Goal: Task Accomplishment & Management: Complete application form

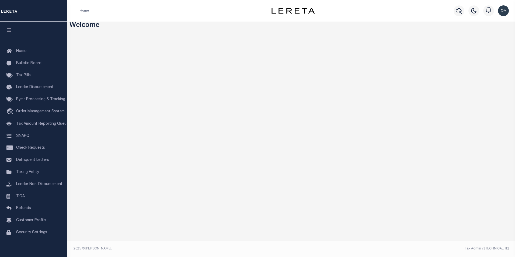
click at [211, 30] on h3 "Welcome" at bounding box center [292, 26] width 444 height 8
click at [37, 113] on span "Order Management System" at bounding box center [40, 112] width 48 height 4
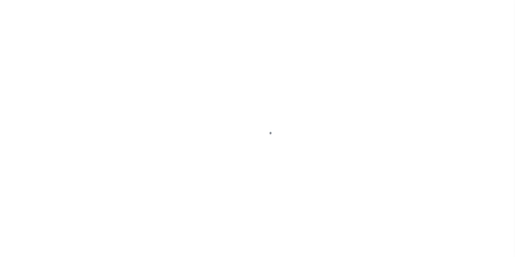
scroll to position [5, 0]
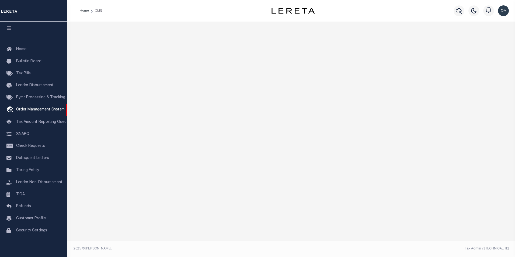
click at [103, 56] on div "Mentions and Notifications See All" at bounding box center [291, 137] width 448 height 231
click at [101, 157] on div "Mentions and Notifications See All" at bounding box center [291, 137] width 448 height 231
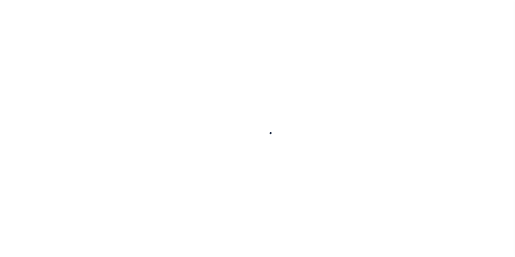
scroll to position [5, 0]
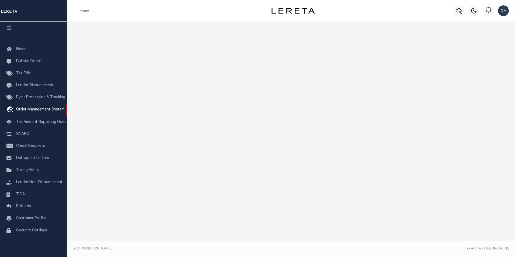
click at [103, 72] on div "Mentions and Notifications See All" at bounding box center [291, 137] width 448 height 231
drag, startPoint x: 89, startPoint y: 43, endPoint x: 87, endPoint y: 39, distance: 4.7
click at [89, 43] on div "Mentions and Notifications See All" at bounding box center [291, 137] width 448 height 231
click at [213, 164] on div "Mentions and Notifications See All" at bounding box center [291, 137] width 448 height 231
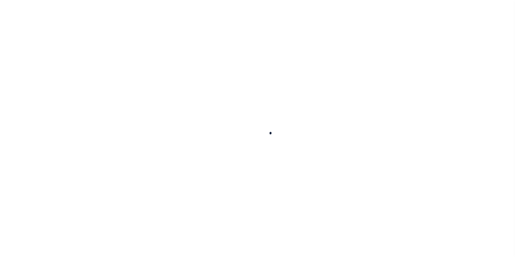
scroll to position [5, 0]
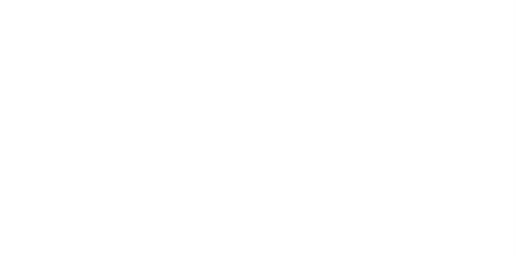
scroll to position [5, 0]
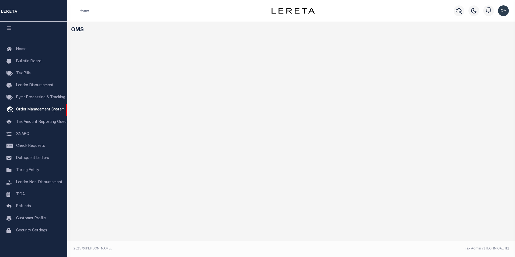
click at [101, 62] on div "OMS" at bounding box center [291, 45] width 448 height 46
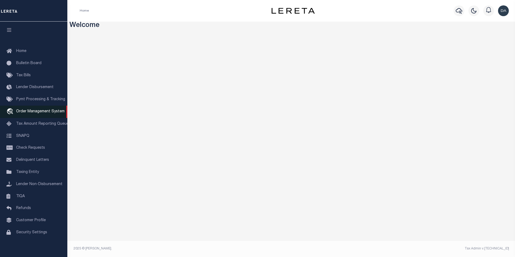
click at [35, 115] on link "travel_explore Order Management System" at bounding box center [33, 112] width 67 height 12
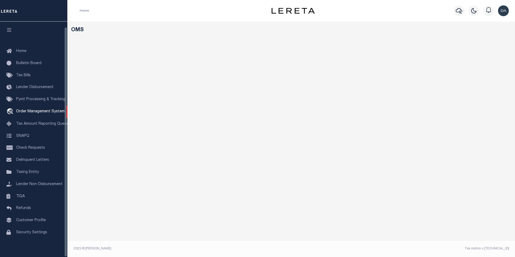
scroll to position [5, 0]
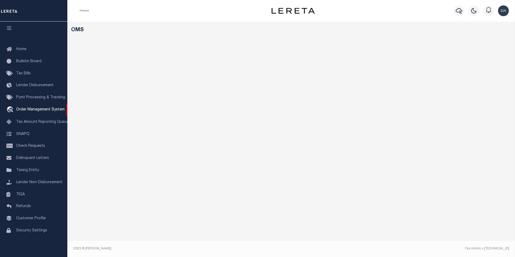
drag, startPoint x: 204, startPoint y: 172, endPoint x: 184, endPoint y: 183, distance: 23.2
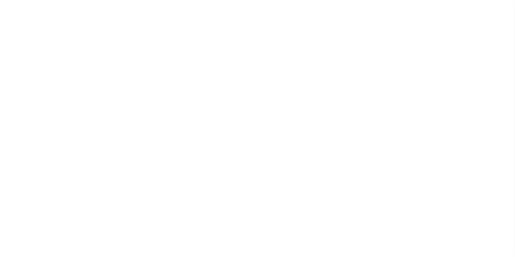
scroll to position [5, 0]
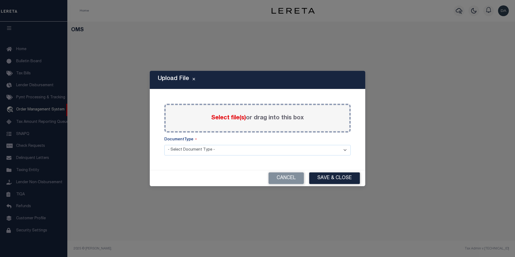
click at [164, 78] on h5 "Upload File" at bounding box center [173, 78] width 31 height 7
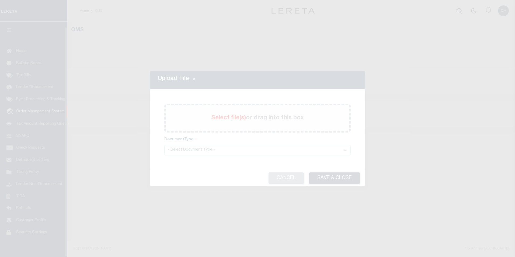
select select "200"
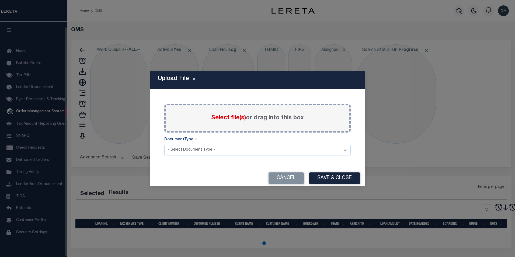
scroll to position [5, 0]
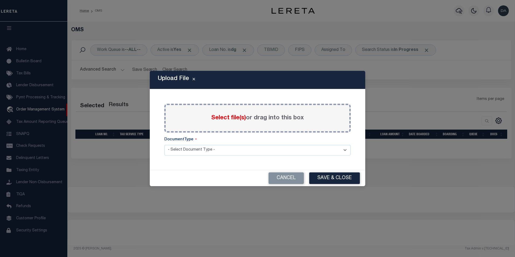
select select "200"
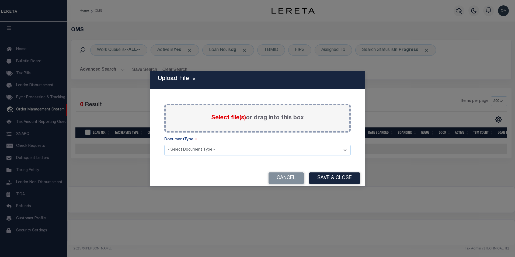
click at [166, 165] on div "Upload File Paste copied image or file into this box Select file(s) or drag int…" at bounding box center [258, 128] width 216 height 115
click at [174, 165] on div "Upload File Paste copied image or file into this box Select file(s) or drag int…" at bounding box center [258, 128] width 216 height 115
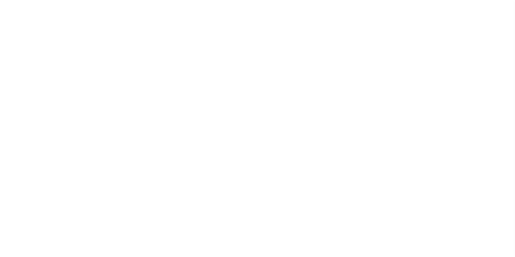
scroll to position [2, 0]
select select "200"
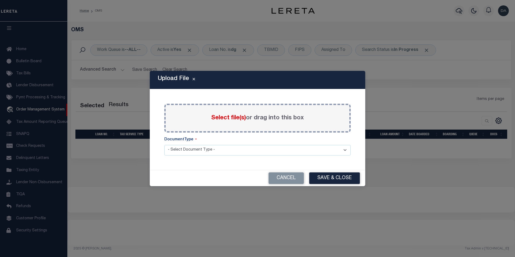
select select "200"
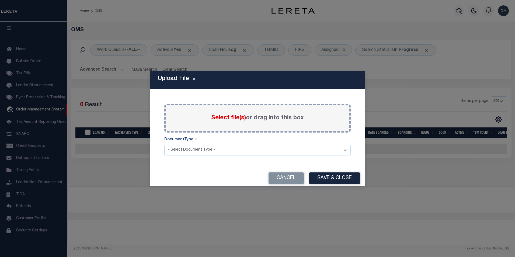
click at [193, 81] on icon "Close" at bounding box center [194, 79] width 2 height 4
click at [194, 81] on icon "Close" at bounding box center [194, 79] width 2 height 4
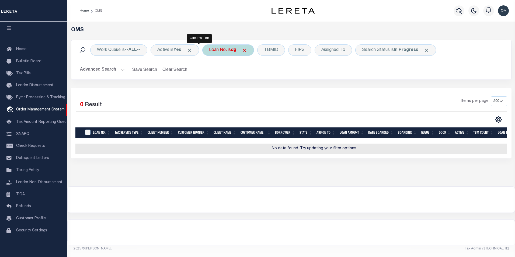
click at [202, 50] on div "Loan No. is dg" at bounding box center [228, 49] width 52 height 11
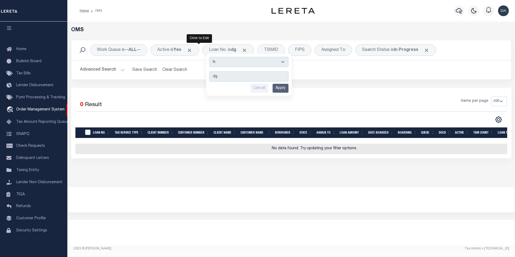
drag, startPoint x: 211, startPoint y: 51, endPoint x: 303, endPoint y: 115, distance: 111.4
click at [211, 57] on select "Is Contains" at bounding box center [248, 62] width 79 height 10
click at [213, 57] on select "Is Contains" at bounding box center [248, 62] width 79 height 10
click at [307, 78] on div "Advanced Search Save Search Clear Search tblSearchTopScreen_dynamictable_____De…" at bounding box center [291, 69] width 440 height 19
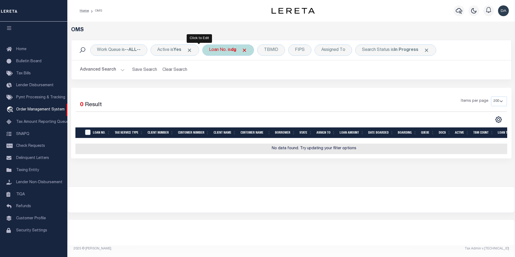
click at [202, 52] on div "Loan No. is dg Is Contains dg Cancel Apply" at bounding box center [228, 49] width 52 height 11
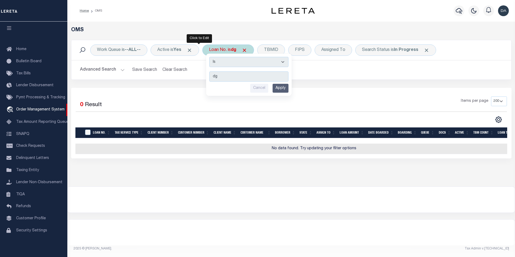
click at [209, 57] on select "Is Contains" at bounding box center [248, 62] width 79 height 10
select select "c"
click at [209, 57] on select "Is Contains" at bounding box center [248, 62] width 79 height 10
click at [273, 84] on input "Apply" at bounding box center [281, 88] width 16 height 9
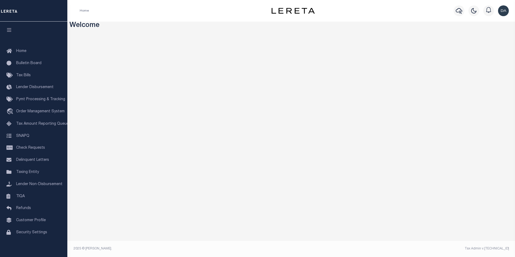
click at [107, 2] on div "Home Profile Sign out" at bounding box center [291, 11] width 448 height 22
click at [49, 117] on link "travel_explore Order Management System" at bounding box center [33, 112] width 67 height 12
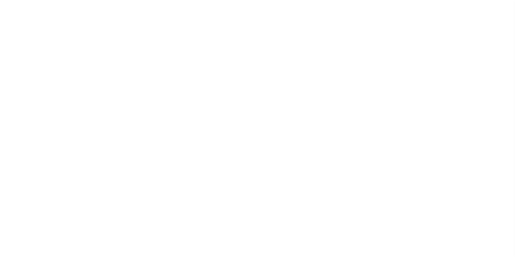
select select "200"
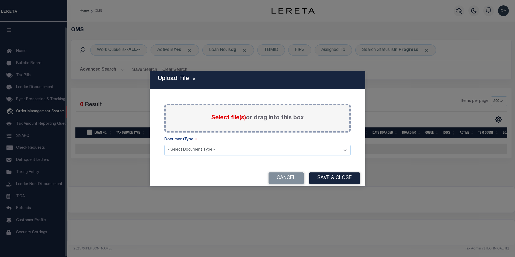
scroll to position [5, 0]
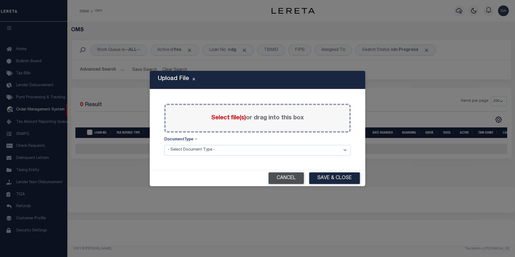
click at [283, 177] on button "Cancel" at bounding box center [286, 178] width 35 height 12
click at [193, 80] on icon "Close" at bounding box center [194, 79] width 2 height 4
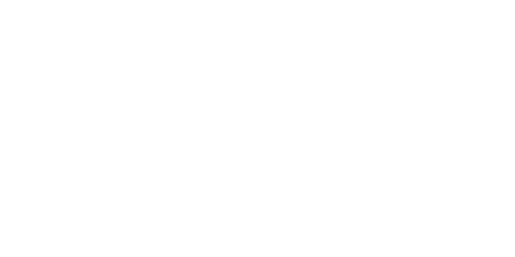
scroll to position [5, 0]
select select "200"
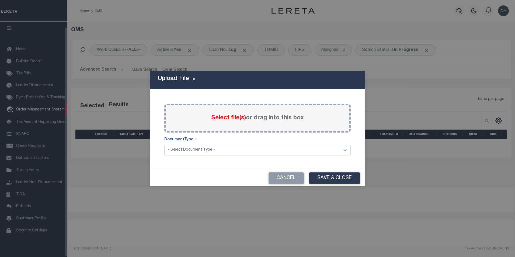
select select "200"
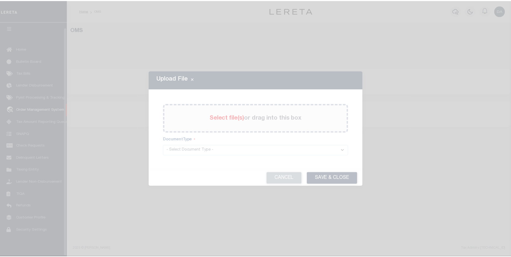
scroll to position [5, 0]
select select "200"
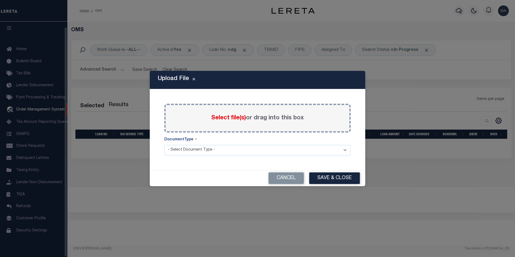
select select "200"
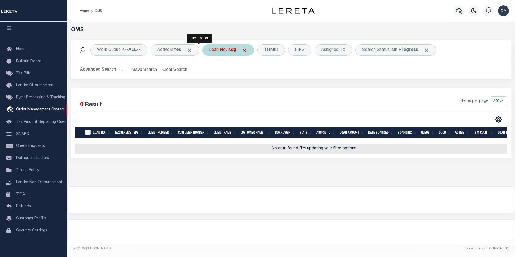
click at [202, 51] on div "Loan No. is dg" at bounding box center [228, 49] width 52 height 11
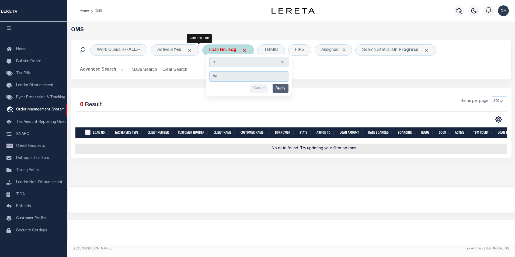
click at [209, 57] on select "Is Contains" at bounding box center [248, 62] width 79 height 10
select select "c"
click at [209, 57] on select "Is Contains" at bounding box center [248, 62] width 79 height 10
click at [273, 84] on input "Apply" at bounding box center [281, 88] width 16 height 9
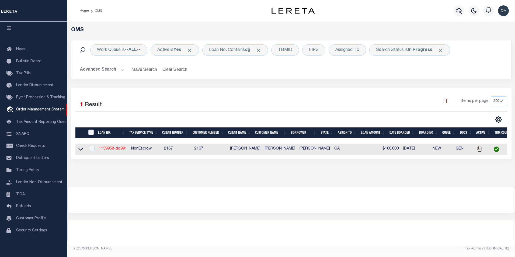
click at [103, 148] on link "1159958-dg991" at bounding box center [113, 149] width 28 height 4
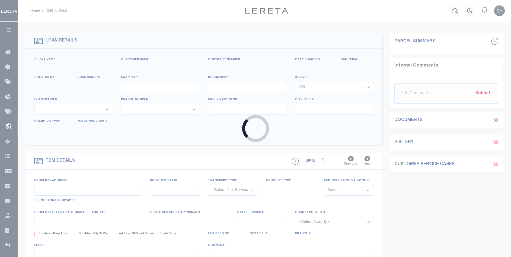
type input "1159958-dg991"
type input "[PERSON_NAME]"
select select
type input "91007"
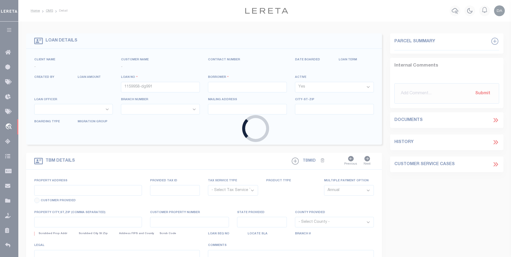
type input "[DATE]"
select select "10"
select select "NonEscrow"
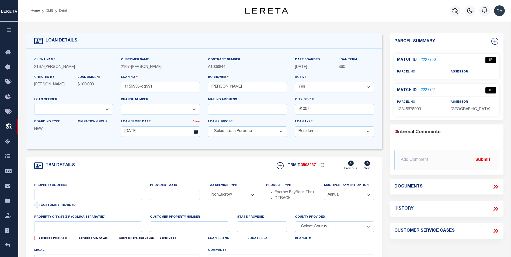
type input "[STREET_ADDRESS]"
select select
type input "ARCADIA CA 91007"
type input "CA"
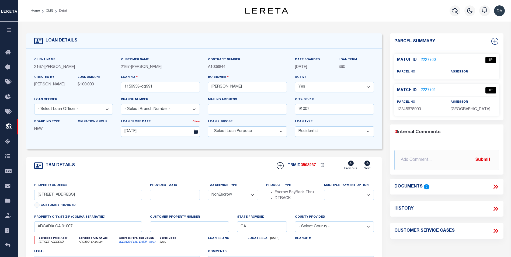
click at [495, 186] on icon at bounding box center [495, 187] width 2 height 4
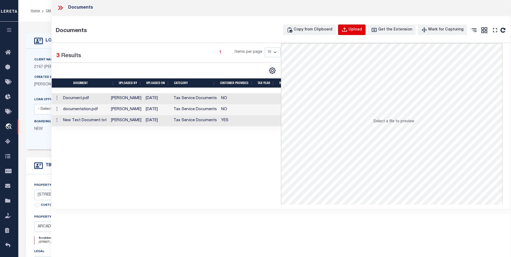
click at [361, 29] on div "Upload" at bounding box center [355, 30] width 13 height 6
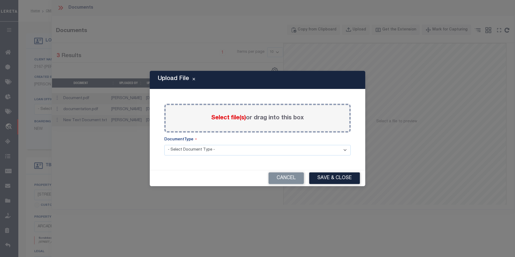
click at [209, 150] on select "- Select Document Type - Tax Service Documents" at bounding box center [257, 150] width 186 height 11
select select "TAX"
click at [164, 145] on select "- Select Document Type - Tax Service Documents" at bounding box center [257, 150] width 186 height 11
click at [223, 117] on span "Select file(s)" at bounding box center [228, 118] width 35 height 6
click at [0, 0] on input "Select file(s) or drag into this box" at bounding box center [0, 0] width 0 height 0
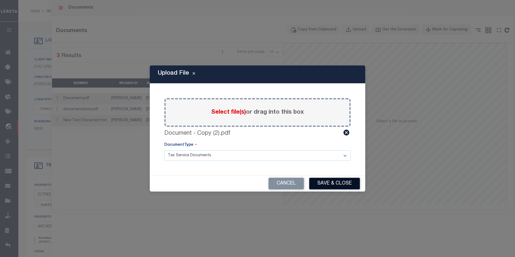
click at [326, 182] on button "Save & Close" at bounding box center [334, 184] width 51 height 12
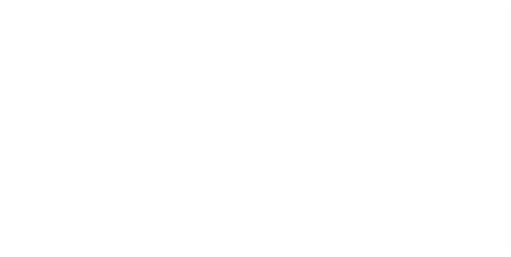
type input "1159958-dg991"
type input "[PERSON_NAME]"
select select
type input "91007"
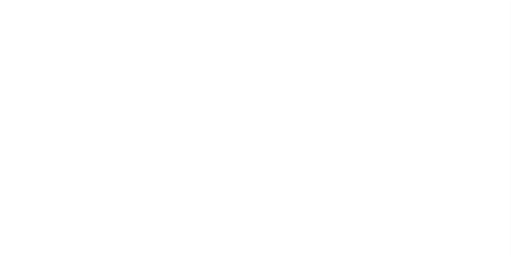
type input "[DATE]"
select select "10"
select select "NonEscrow"
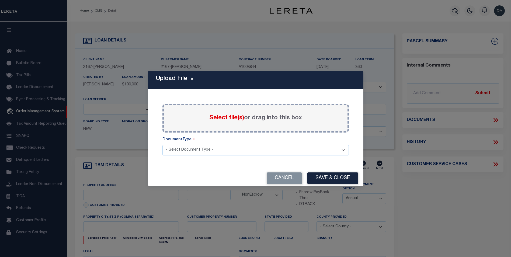
scroll to position [5, 0]
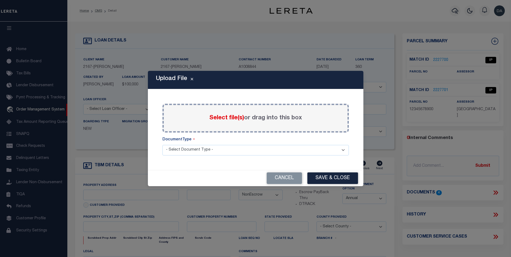
type input "785 SUNSET BLVD"
select select
type input "ARCADIA CA 91007"
type input "CA"
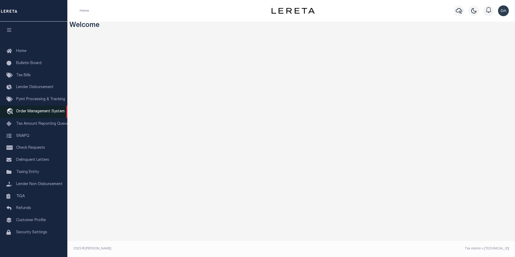
click at [31, 110] on span "Order Management System" at bounding box center [40, 112] width 48 height 4
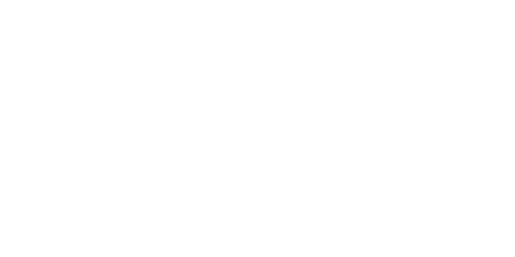
scroll to position [5, 0]
select select "200"
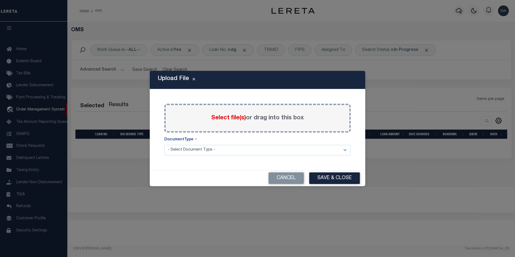
select select "200"
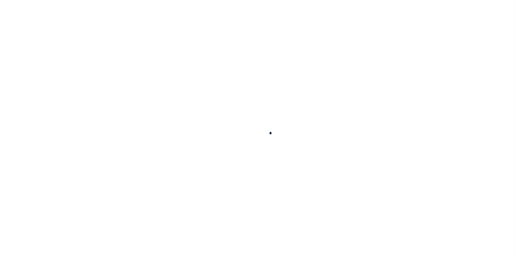
scroll to position [5, 0]
select select "200"
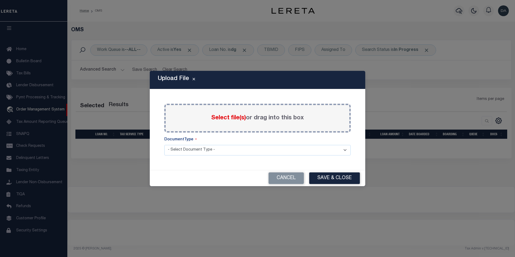
select select "200"
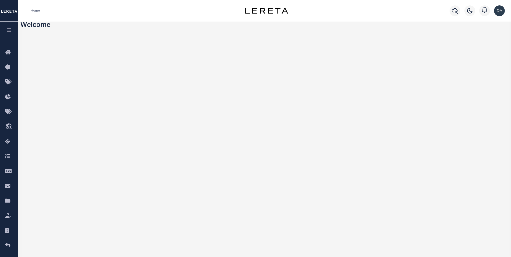
click at [89, 26] on h3 "Welcome" at bounding box center [264, 26] width 489 height 8
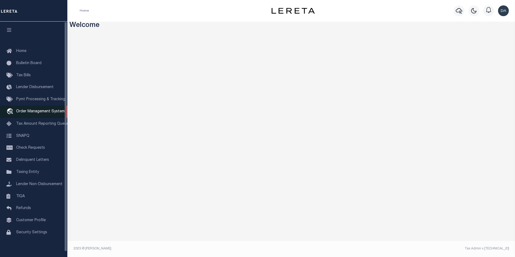
click at [32, 112] on span "Order Management System" at bounding box center [40, 112] width 48 height 4
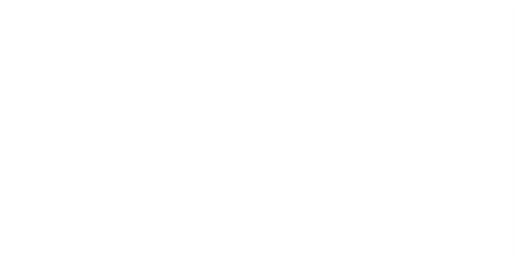
scroll to position [5, 0]
select select "200"
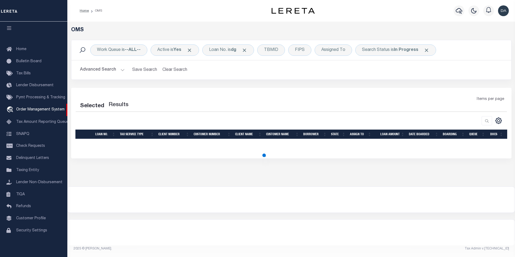
select select "200"
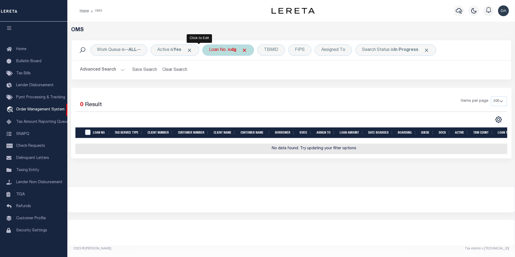
click at [202, 53] on div "Loan No. is dg" at bounding box center [228, 49] width 52 height 11
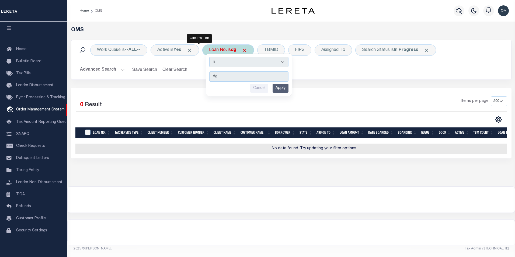
click at [209, 57] on select "Is Contains" at bounding box center [248, 62] width 79 height 10
select select "c"
click at [209, 57] on select "Is Contains" at bounding box center [248, 62] width 79 height 10
click at [273, 84] on input "Apply" at bounding box center [281, 88] width 16 height 9
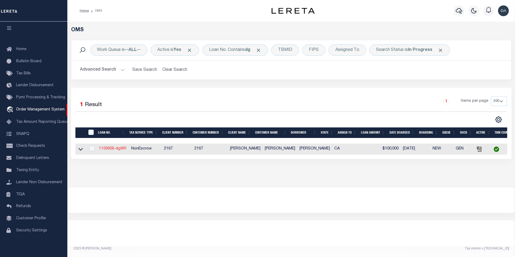
click at [113, 147] on link "1159958-dg991" at bounding box center [113, 149] width 28 height 4
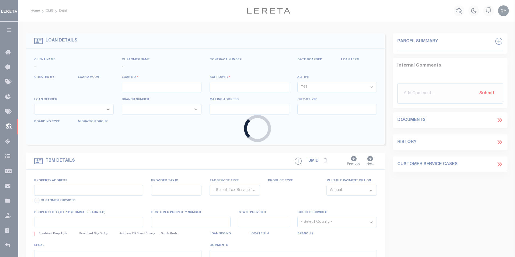
type input "1159958-dg991"
type input "[PERSON_NAME]"
select select
type input "91007"
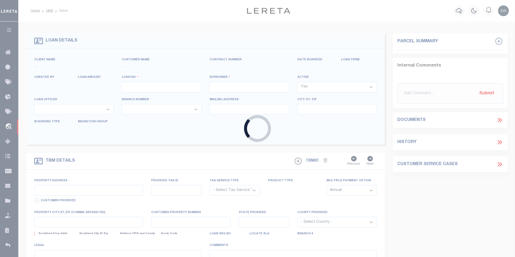
type input "[DATE]"
select select "10"
select select "NonEscrow"
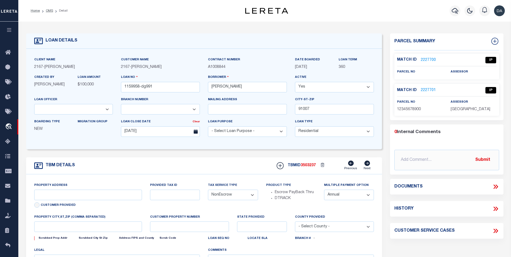
type input "[STREET_ADDRESS]"
select select
type input "ARCADIA CA 91007"
type input "CA"
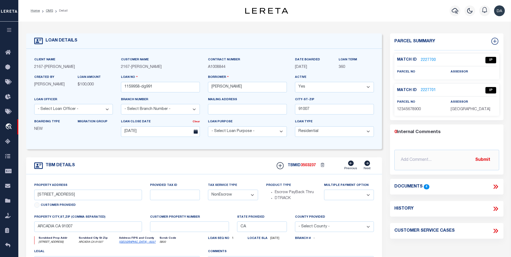
click at [495, 186] on icon at bounding box center [495, 187] width 2 height 4
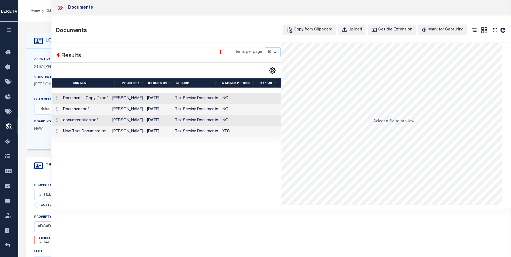
click at [90, 111] on td "Document.pdf" at bounding box center [85, 109] width 49 height 11
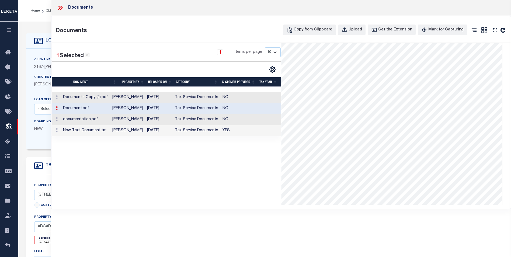
drag, startPoint x: 98, startPoint y: 182, endPoint x: 244, endPoint y: 213, distance: 149.9
click at [244, 213] on div "Documents Documents Copy from Clipboard Upload Get the Extension Mark for Captu…" at bounding box center [281, 121] width 460 height 242
click at [348, 27] on icon "button" at bounding box center [345, 30] width 6 height 6
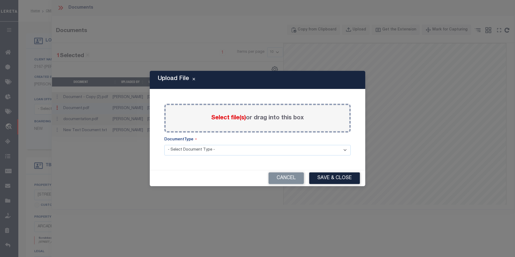
click at [230, 119] on span "Select file(s)" at bounding box center [228, 118] width 35 height 6
click at [0, 0] on input "Select file(s) or drag into this box" at bounding box center [0, 0] width 0 height 0
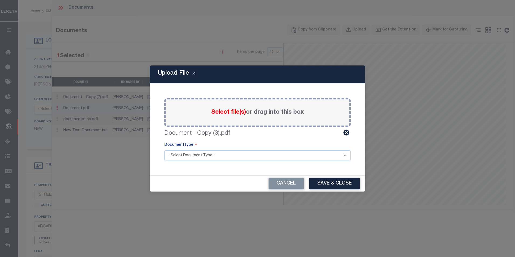
click at [197, 158] on select "- Select Document Type - Tax Service Documents" at bounding box center [257, 155] width 186 height 11
select select "TAX"
click at [164, 150] on select "- Select Document Type - Tax Service Documents" at bounding box center [257, 155] width 186 height 11
click at [332, 187] on button "Save & Close" at bounding box center [334, 184] width 51 height 12
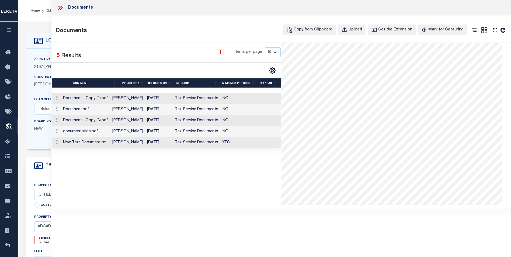
click at [89, 120] on td "Document - Copy (3).pdf" at bounding box center [85, 120] width 49 height 11
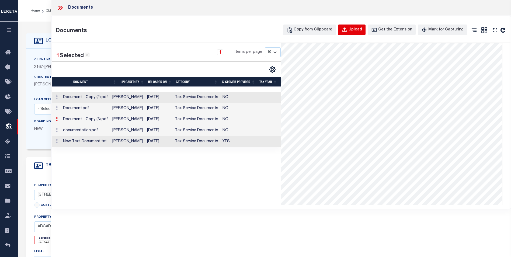
click at [362, 29] on div "Upload" at bounding box center [355, 30] width 13 height 6
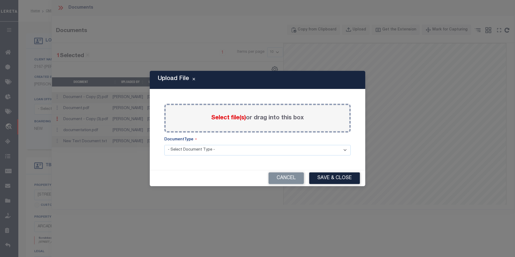
click at [193, 78] on icon "Close" at bounding box center [194, 79] width 2 height 4
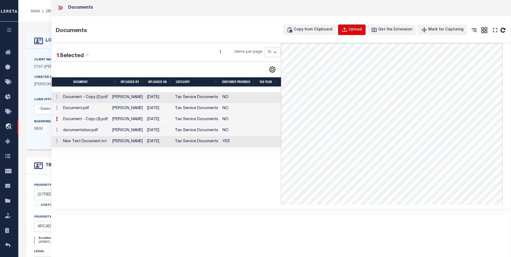
click at [356, 29] on div "Upload" at bounding box center [355, 30] width 13 height 6
select select
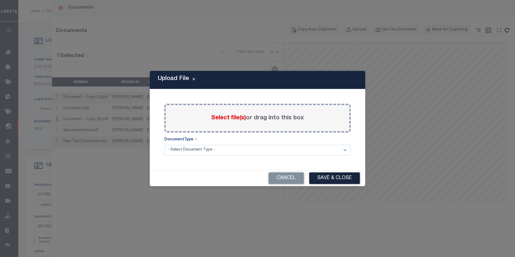
click at [207, 168] on div "Upload File Paste copied image or file into this box Select file(s) or drag int…" at bounding box center [258, 128] width 216 height 115
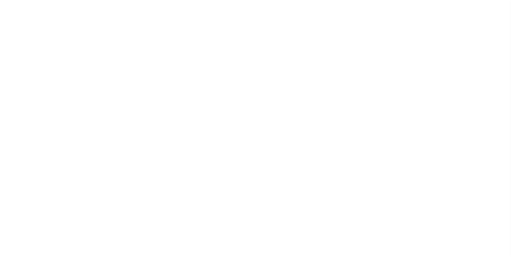
scroll to position [1, 0]
type input "1159958-dg991"
type input "[PERSON_NAME]"
select select
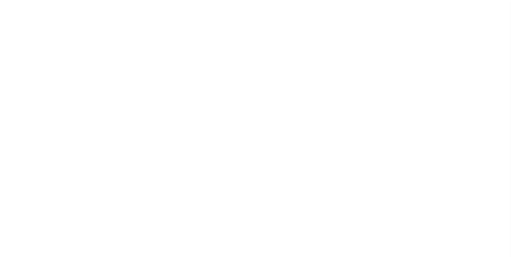
type input "91007"
type input "[DATE]"
select select "10"
select select "NonEscrow"
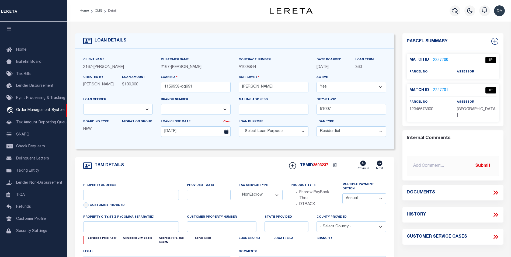
type input "[STREET_ADDRESS]"
select select
type input "ARCADIA CA 91007"
type input "CA"
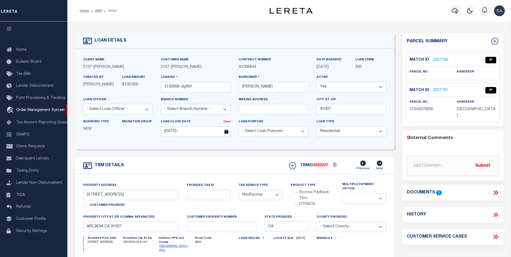
click at [139, 160] on div "TBM DETAILS TBMID 3503237 Previous Next" at bounding box center [234, 165] width 319 height 17
click at [495, 190] on icon at bounding box center [495, 192] width 2 height 4
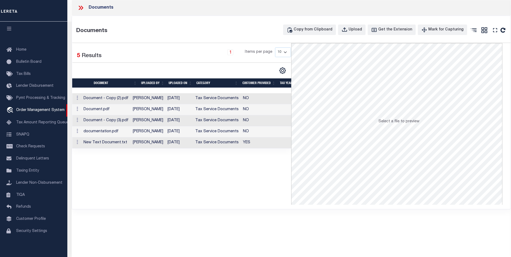
click at [128, 180] on div "Selected 5 Results 1 Items per page 10 25 50 100" at bounding box center [181, 124] width 219 height 162
click at [236, 182] on div "Selected 5 Results 1 Items per page 10 25 50 100" at bounding box center [181, 124] width 219 height 162
